Goal: Information Seeking & Learning: Check status

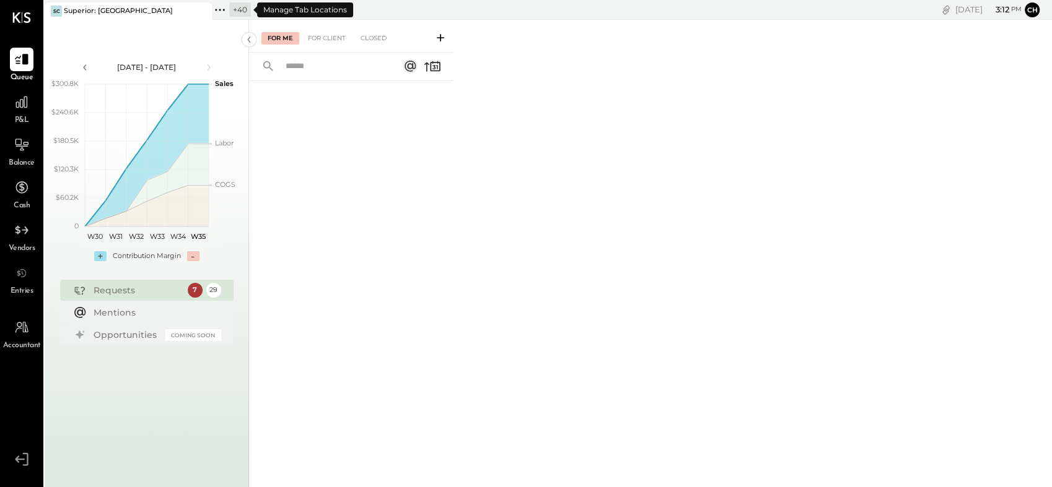
click at [218, 12] on icon at bounding box center [220, 10] width 16 height 16
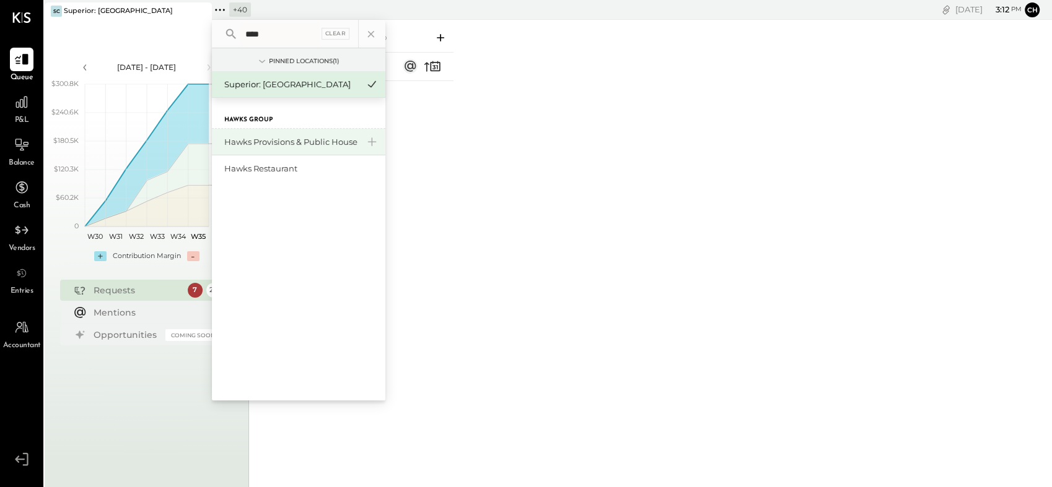
type input "****"
click at [250, 147] on div "Hawks Provisions & Public House" at bounding box center [291, 142] width 134 height 12
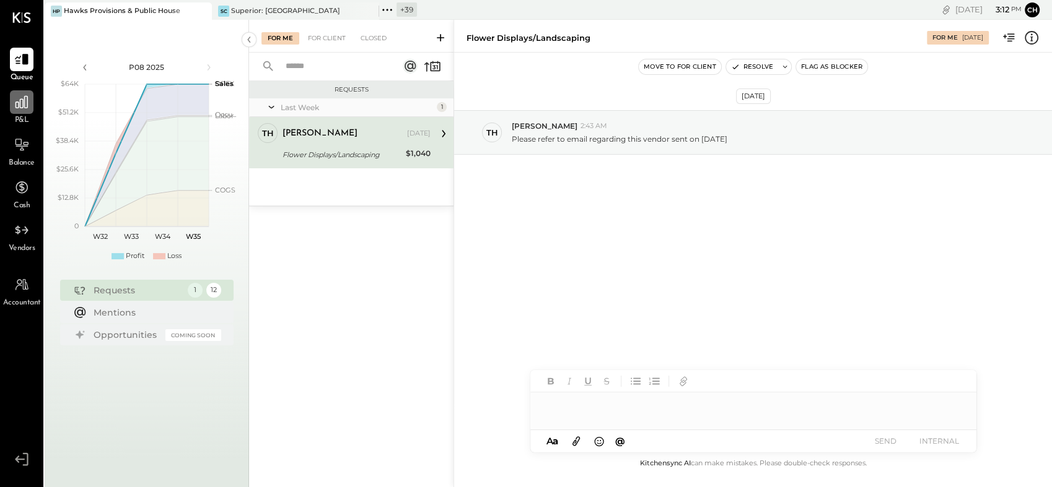
click at [19, 111] on div at bounding box center [22, 102] width 24 height 24
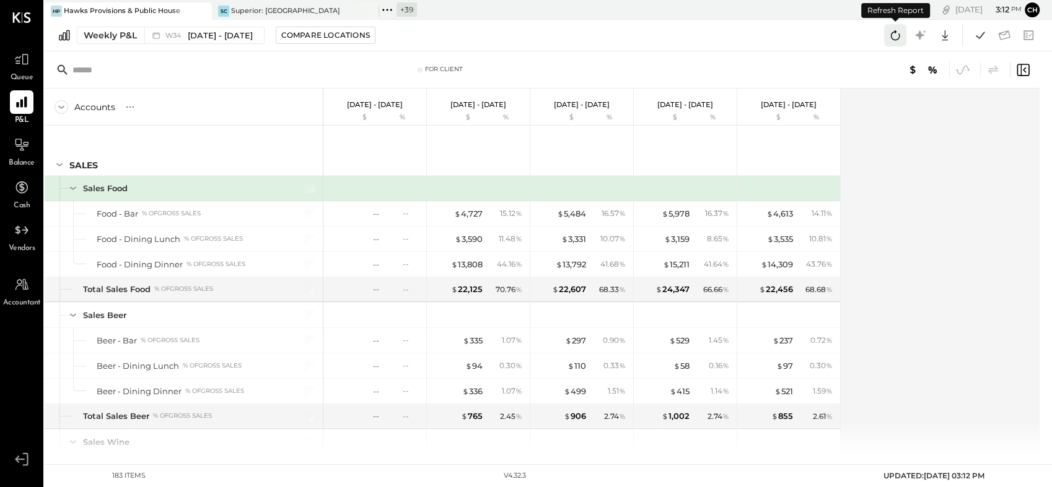
click at [893, 37] on icon at bounding box center [895, 35] width 16 height 16
click at [883, 307] on div "Accounts S % GL [DATE] - [DATE] $ % [DATE] - [DATE] $ % [DATE] - [DATE] $ % [DA…" at bounding box center [543, 271] width 997 height 365
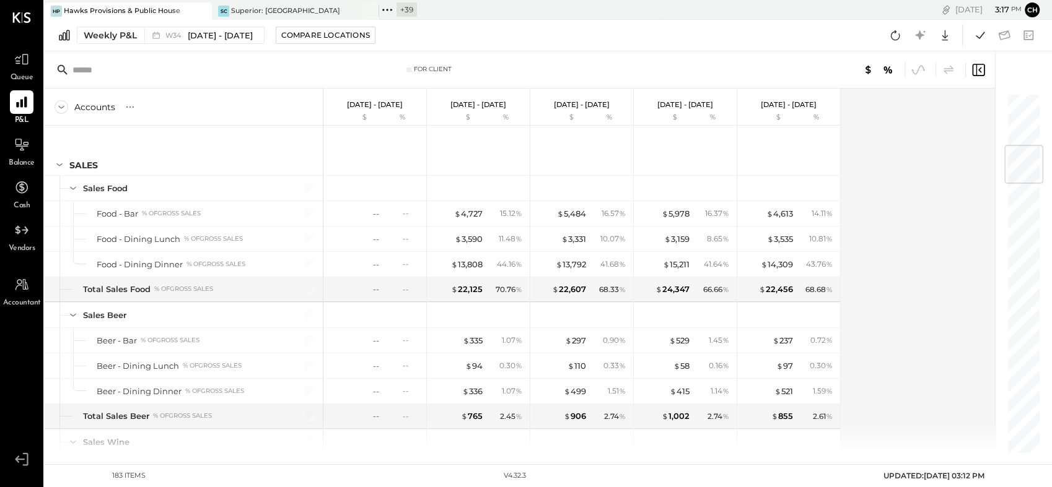
scroll to position [443, 0]
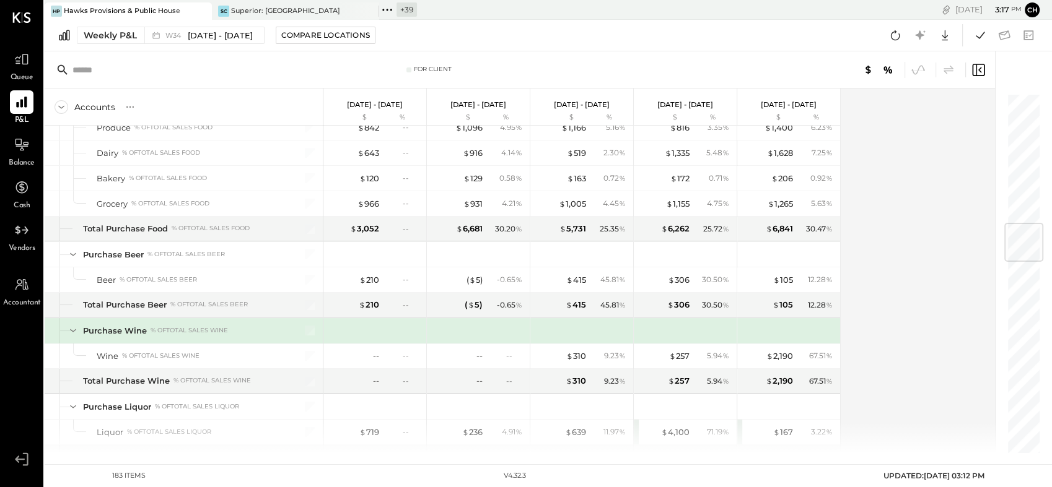
scroll to position [1100, 0]
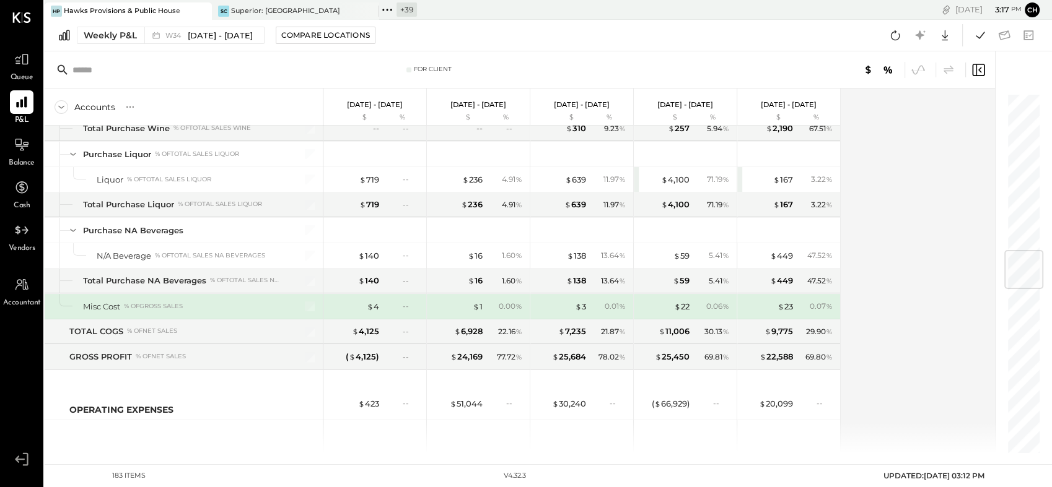
scroll to position [1353, 0]
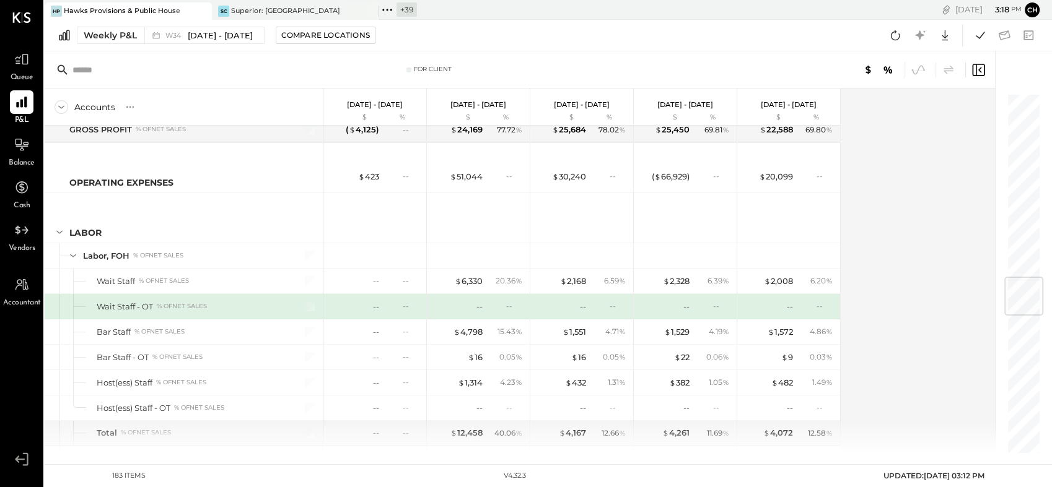
scroll to position [1581, 0]
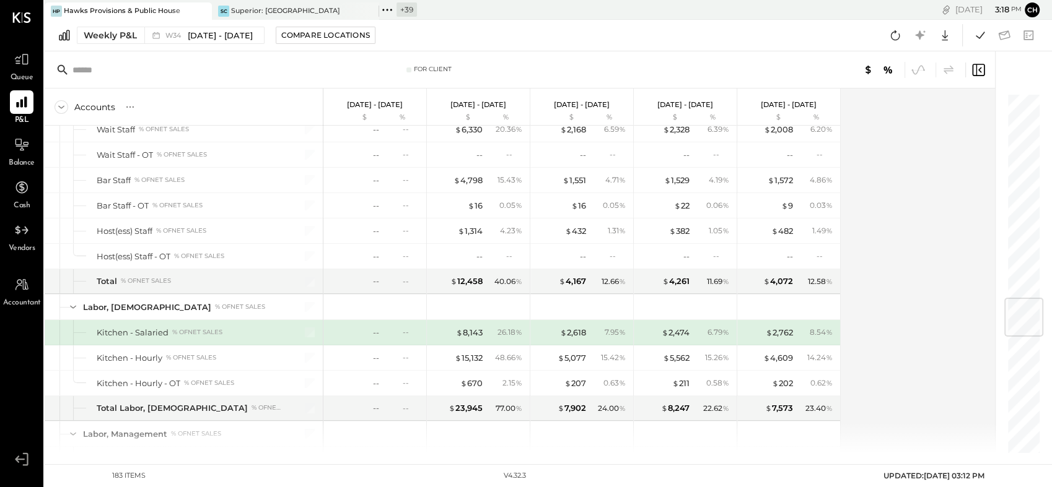
scroll to position [1732, 0]
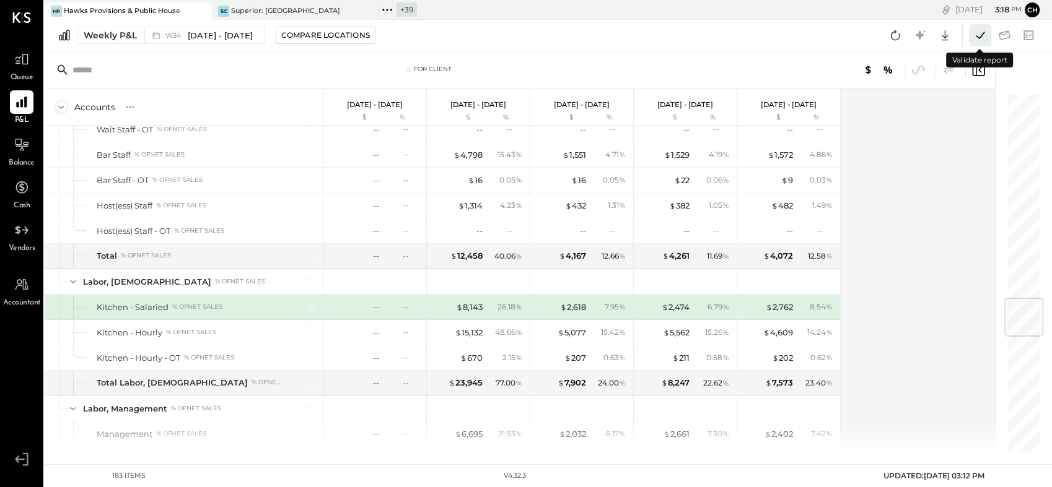
click at [972, 40] on icon at bounding box center [980, 35] width 16 height 16
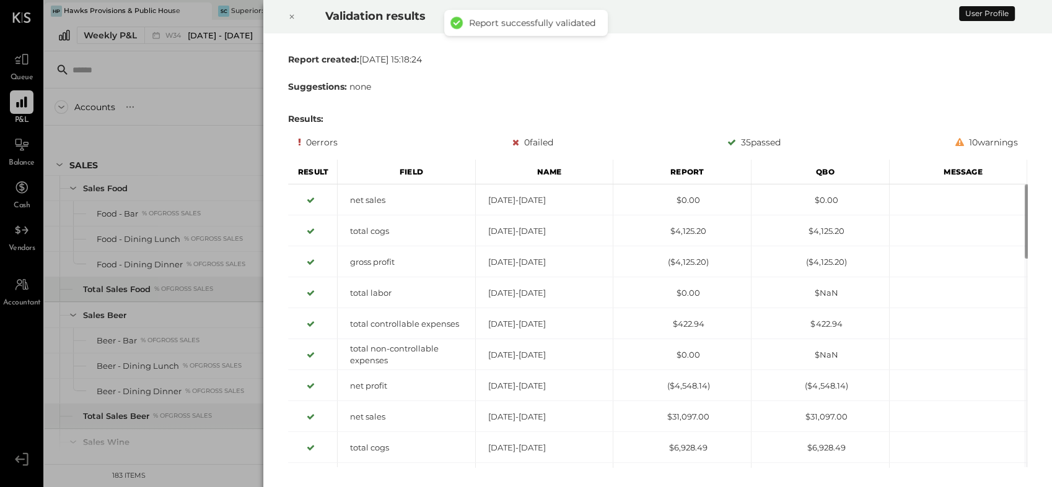
scroll to position [1732, 0]
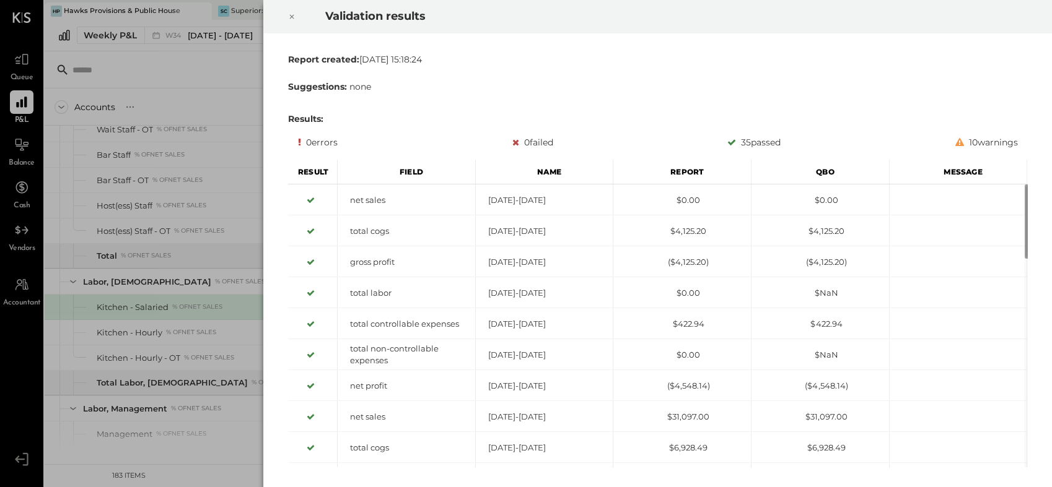
click at [209, 92] on div "Validation results Report created: [DATE] 15:18:24 Suggestions: none Results: 0…" at bounding box center [526, 243] width 1052 height 487
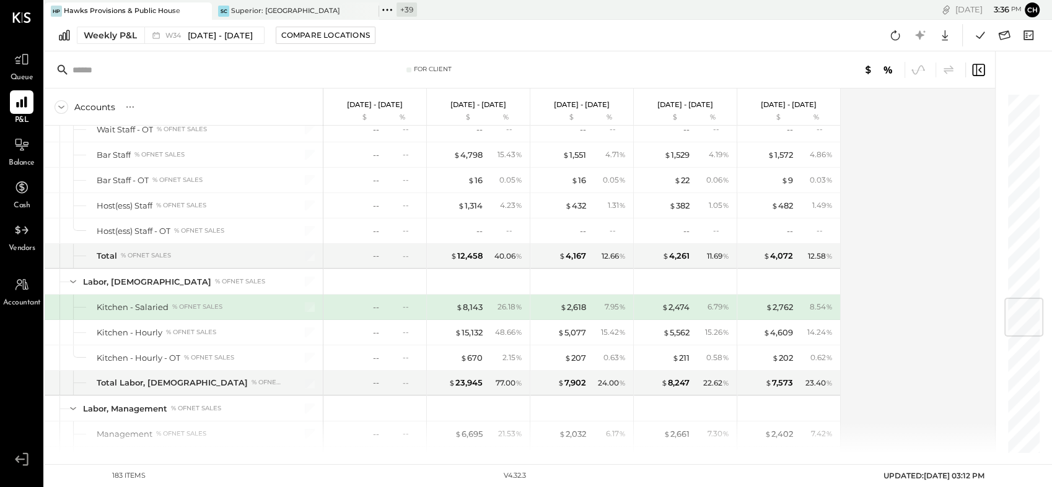
scroll to position [1731, 0]
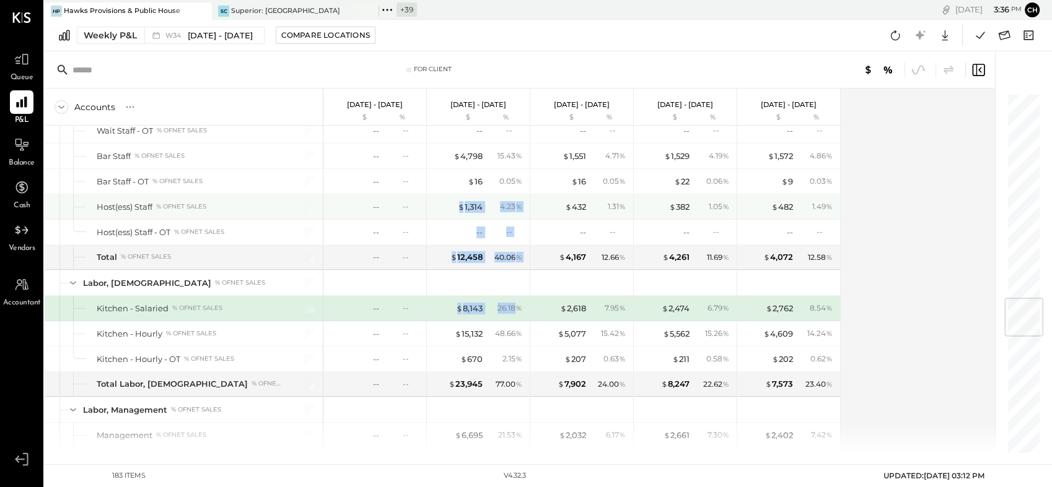
drag, startPoint x: 515, startPoint y: 315, endPoint x: 445, endPoint y: 204, distance: 130.6
click at [445, 204] on div "$ 4,727 15.12 % $ 3,590 11.48 % $ 13,808 44.16 % $ 22,125 70.76 % $ 335 1.07 % …" at bounding box center [478, 462] width 103 height 4134
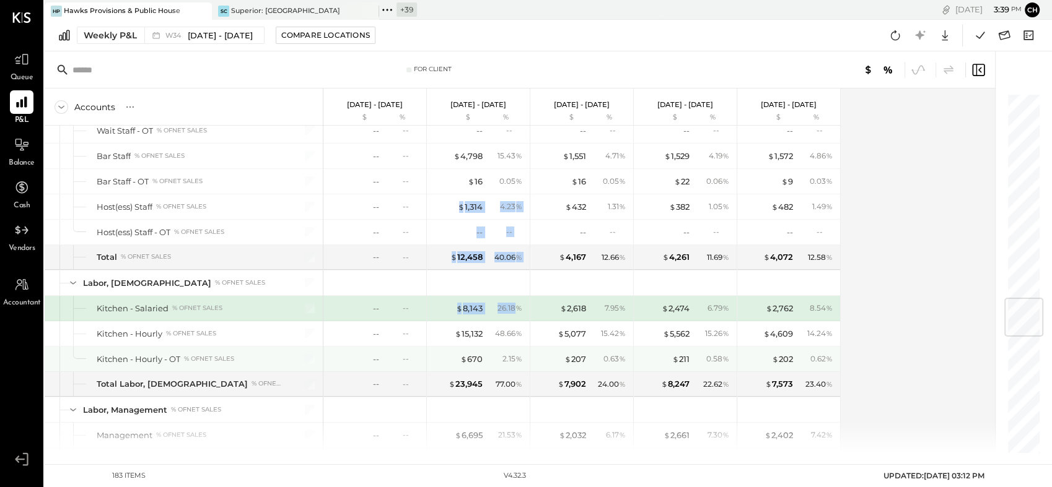
scroll to position [2017, 0]
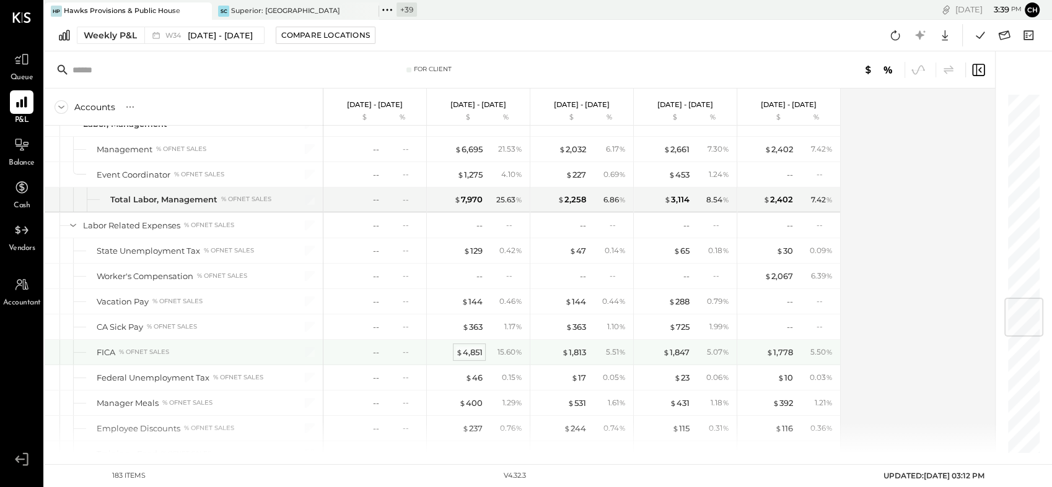
click at [470, 347] on div "$ 4,851" at bounding box center [469, 353] width 27 height 12
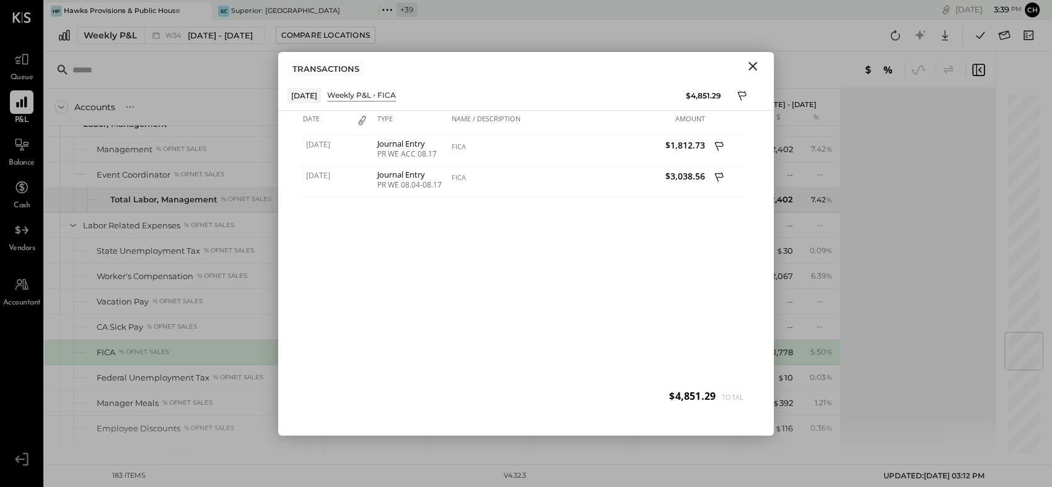
click at [756, 64] on icon "Close" at bounding box center [752, 66] width 15 height 15
